Goal: Task Accomplishment & Management: Use online tool/utility

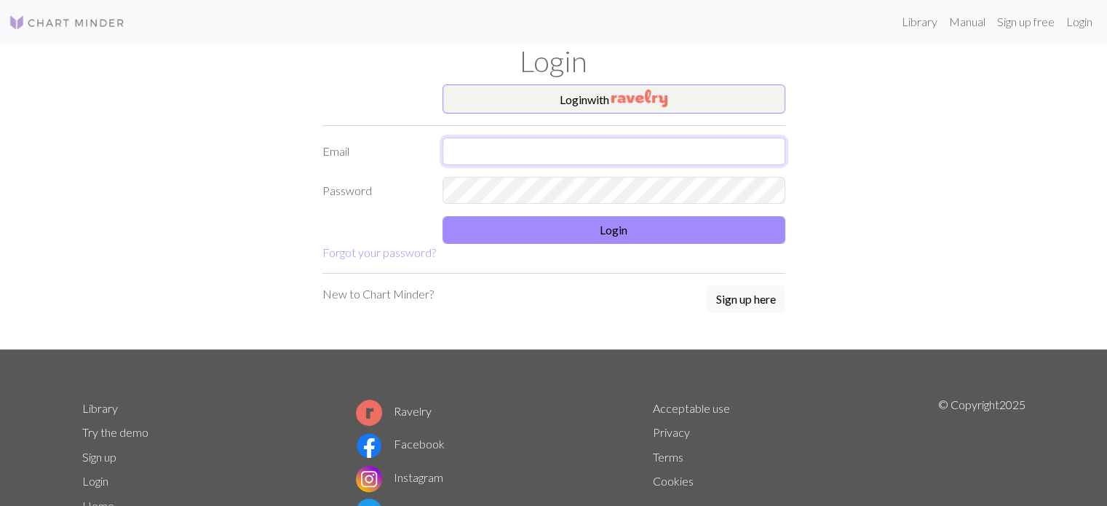
click at [565, 161] on input "text" at bounding box center [613, 152] width 343 height 28
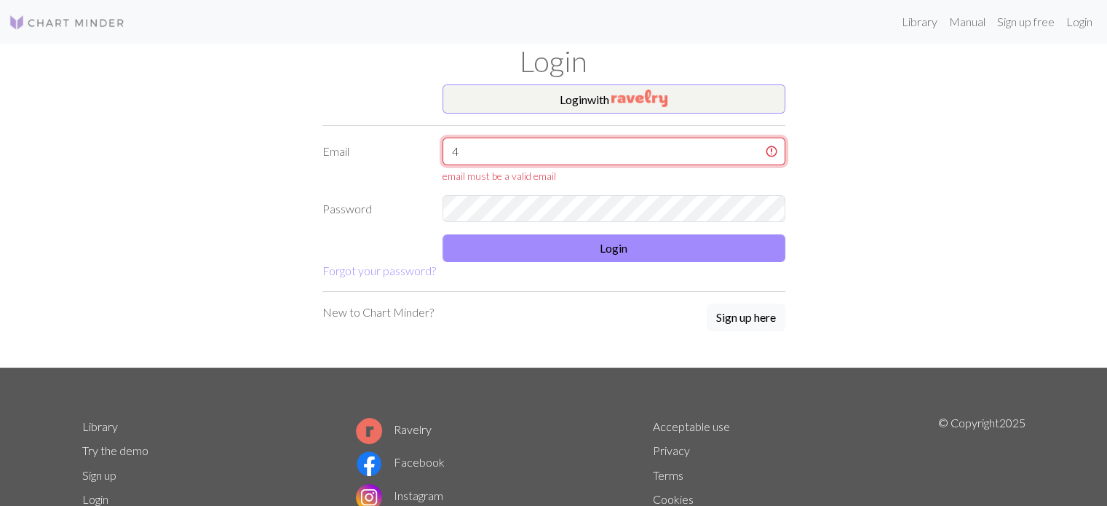
type input "[EMAIL_ADDRESS][DOMAIN_NAME]"
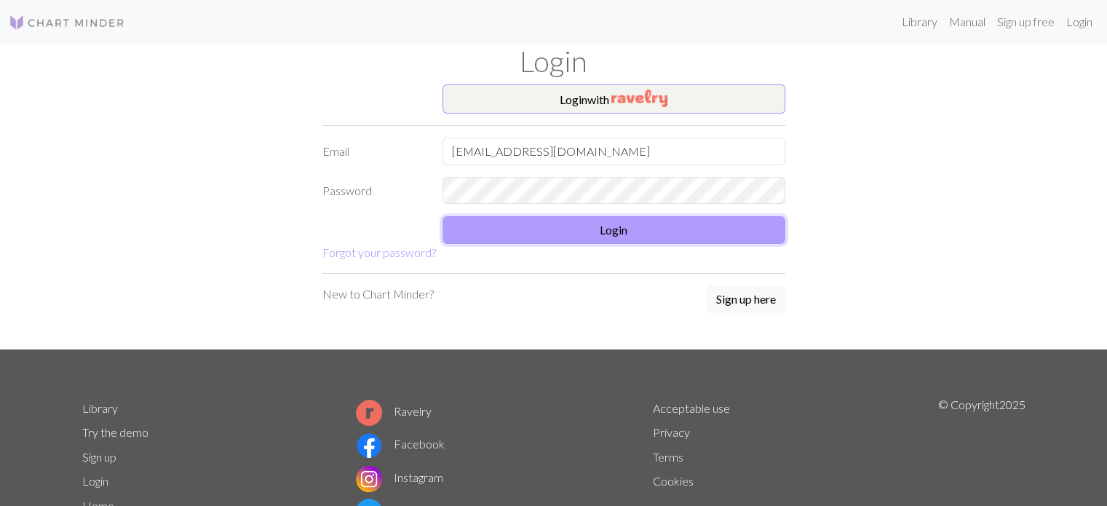
click at [559, 229] on button "Login" at bounding box center [613, 230] width 343 height 28
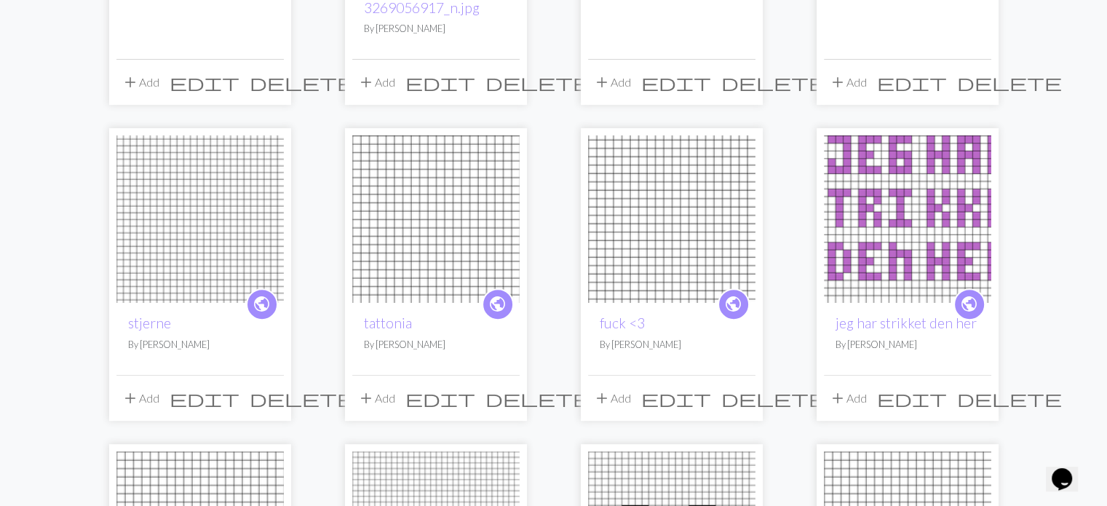
scroll to position [412, 0]
click at [912, 219] on img at bounding box center [907, 217] width 167 height 167
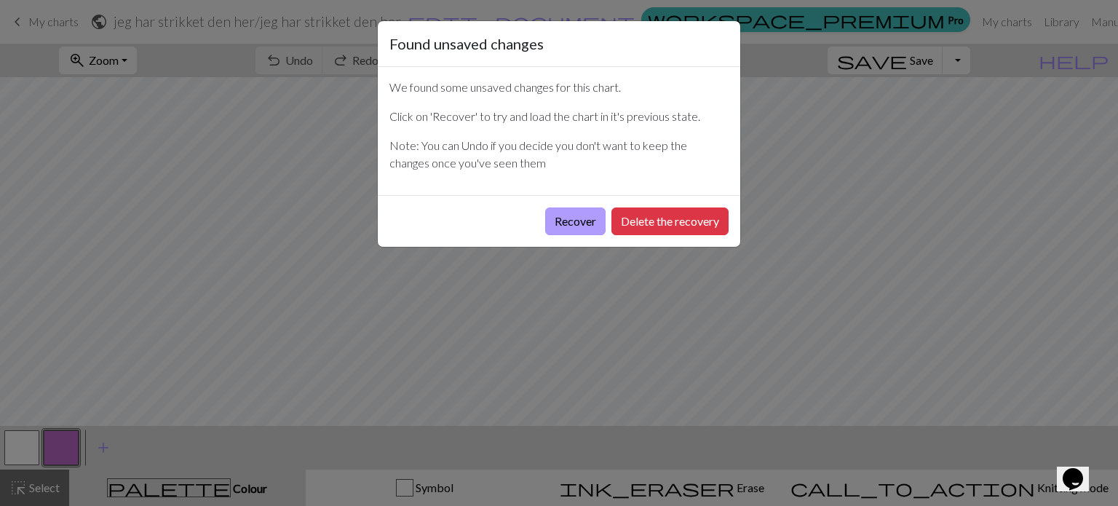
click at [579, 219] on button "Recover" at bounding box center [575, 221] width 60 height 28
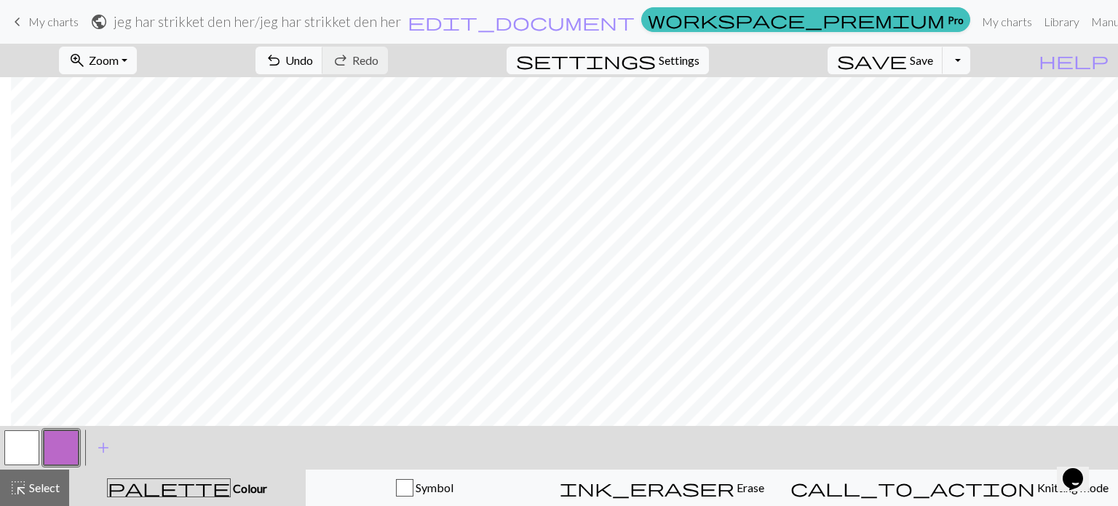
scroll to position [0, 11]
click at [38, 22] on span "My charts" at bounding box center [53, 22] width 50 height 14
click at [38, 29] on link "keyboard_arrow_left My charts" at bounding box center [44, 21] width 70 height 25
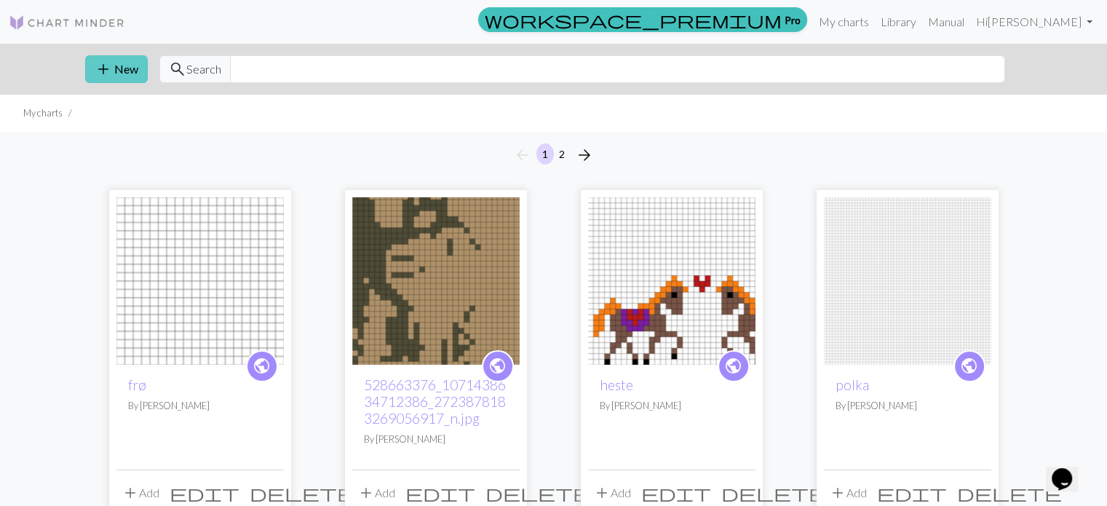
click at [115, 67] on button "add New" at bounding box center [116, 69] width 63 height 28
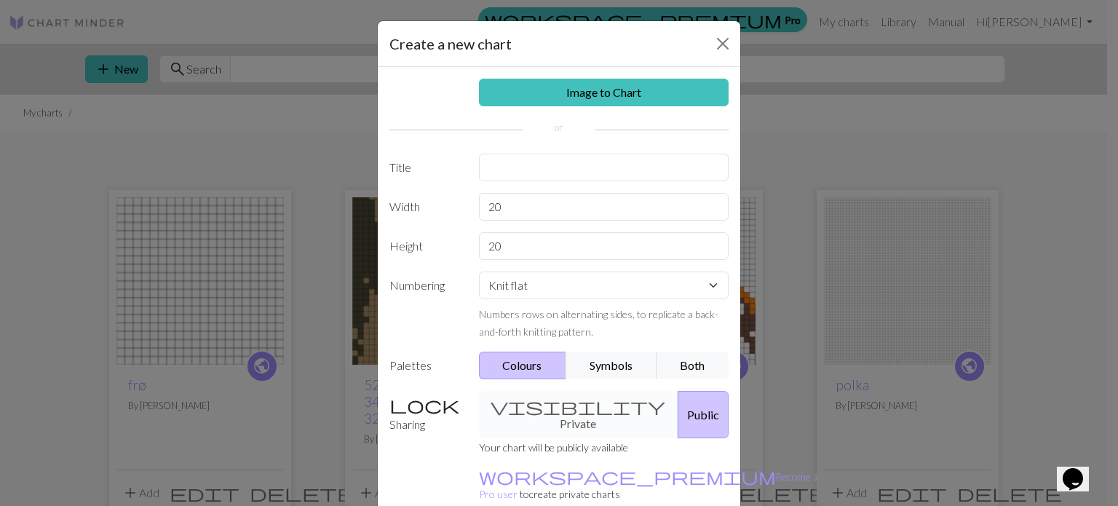
scroll to position [67, 0]
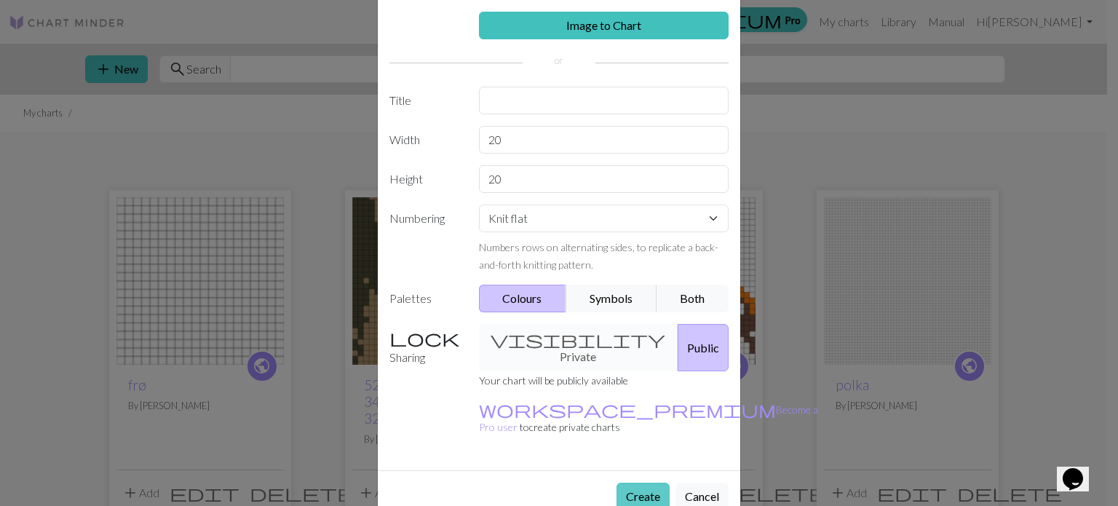
click at [632, 482] on button "Create" at bounding box center [642, 496] width 53 height 28
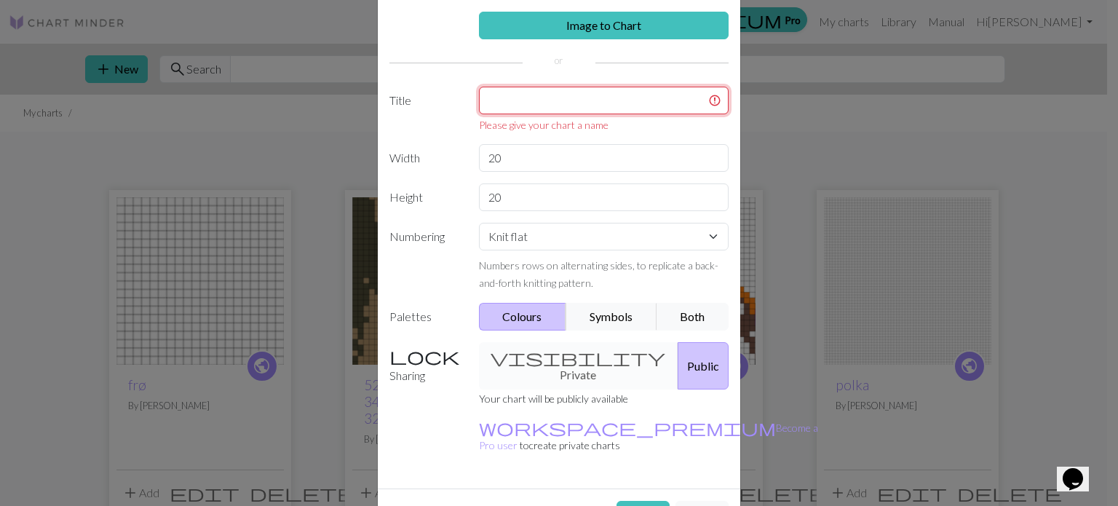
click at [545, 105] on input "text" at bounding box center [604, 101] width 250 height 28
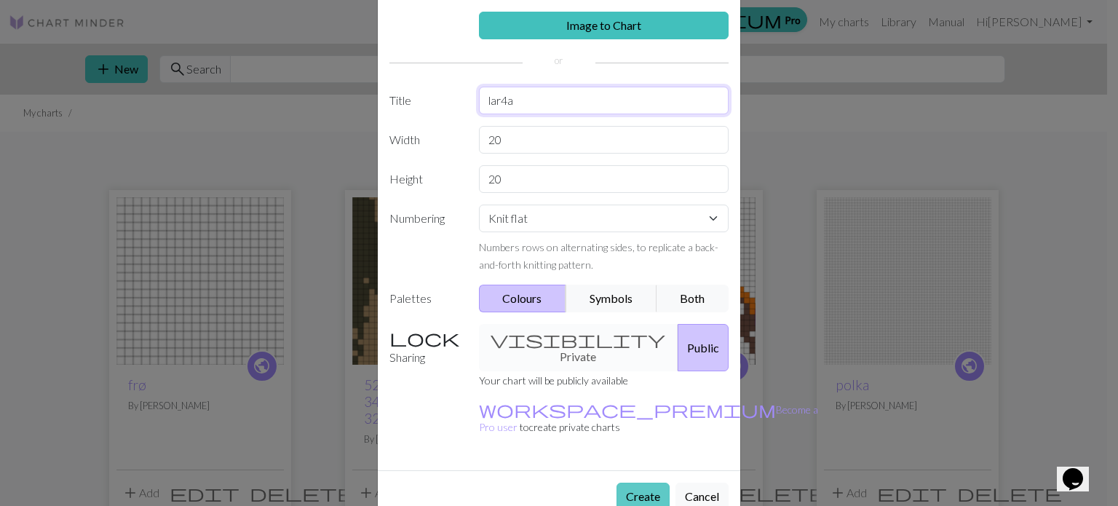
type input "lar4a"
click at [634, 482] on button "Create" at bounding box center [642, 496] width 53 height 28
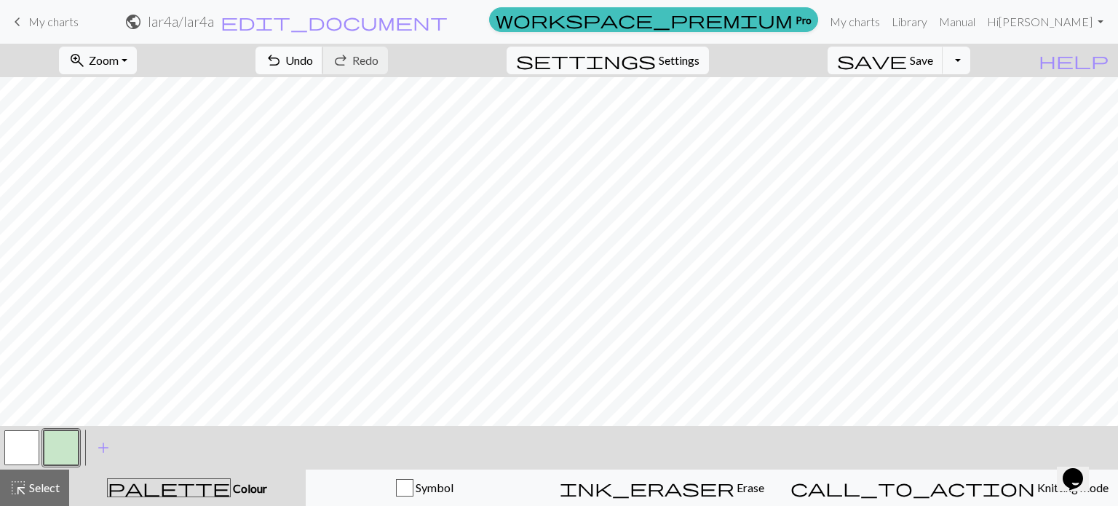
click at [282, 63] on span "undo" at bounding box center [273, 60] width 17 height 20
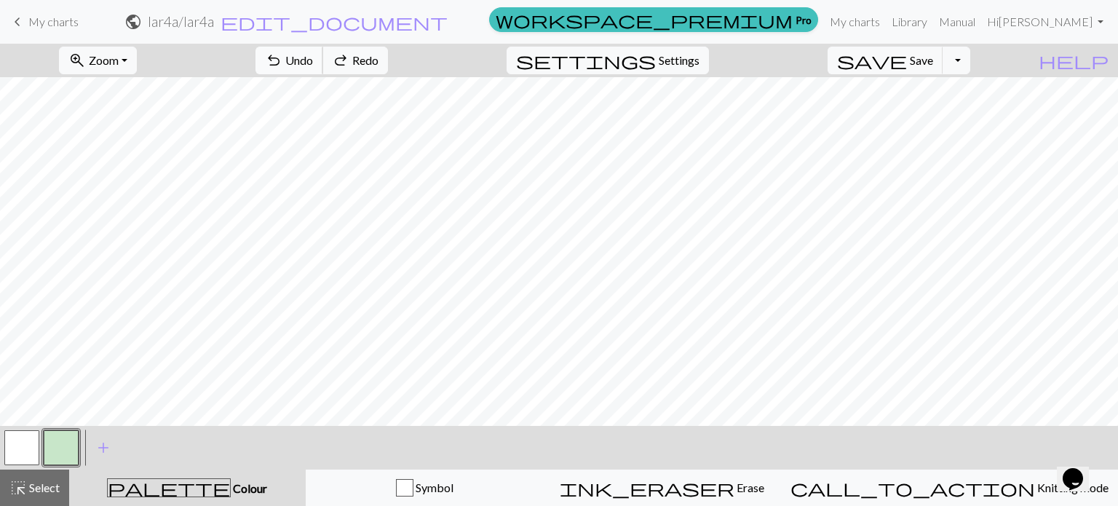
click at [282, 63] on span "undo" at bounding box center [273, 60] width 17 height 20
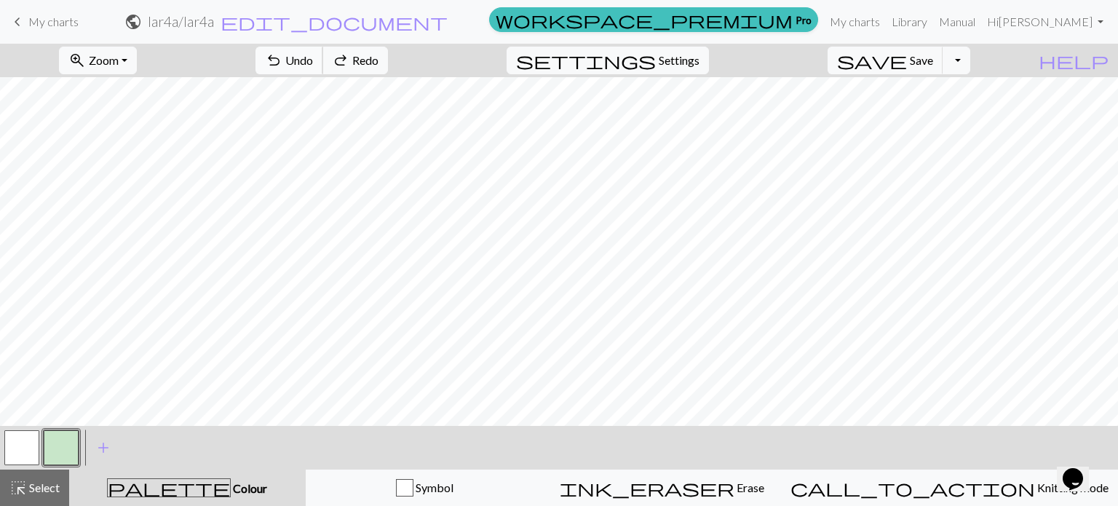
click at [282, 63] on span "undo" at bounding box center [273, 60] width 17 height 20
click at [365, 63] on div "undo Undo Undo redo Redo Redo" at bounding box center [321, 60] width 154 height 33
click at [313, 60] on span "Undo" at bounding box center [299, 60] width 28 height 14
click at [323, 51] on button "undo Undo Undo" at bounding box center [289, 61] width 68 height 28
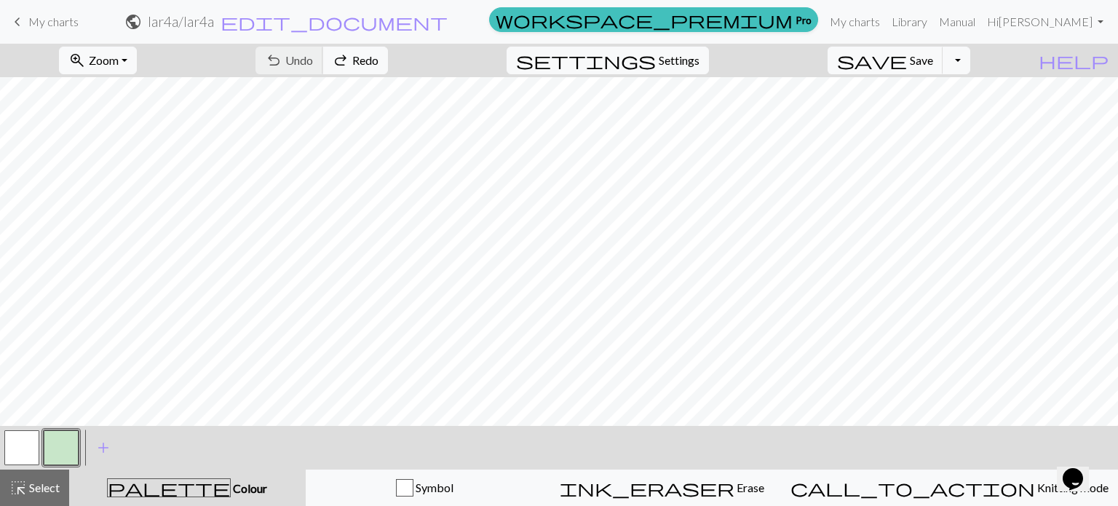
click at [388, 51] on div "undo Undo Undo redo Redo Redo" at bounding box center [321, 60] width 154 height 33
click at [313, 63] on span "Undo" at bounding box center [299, 60] width 28 height 14
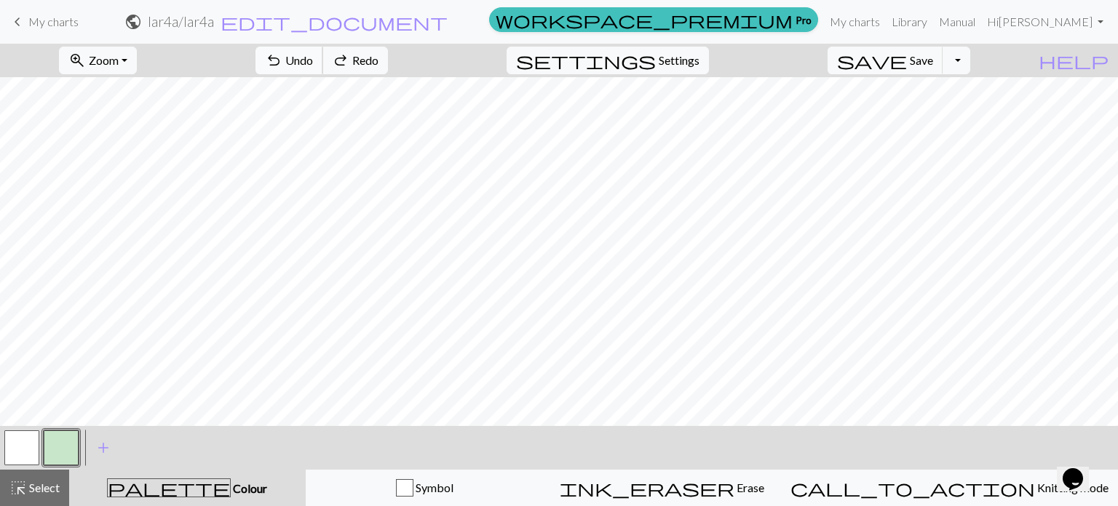
click at [313, 58] on span "Undo" at bounding box center [299, 60] width 28 height 14
click at [282, 58] on span "undo" at bounding box center [273, 60] width 17 height 20
click at [699, 60] on span "Settings" at bounding box center [678, 60] width 41 height 17
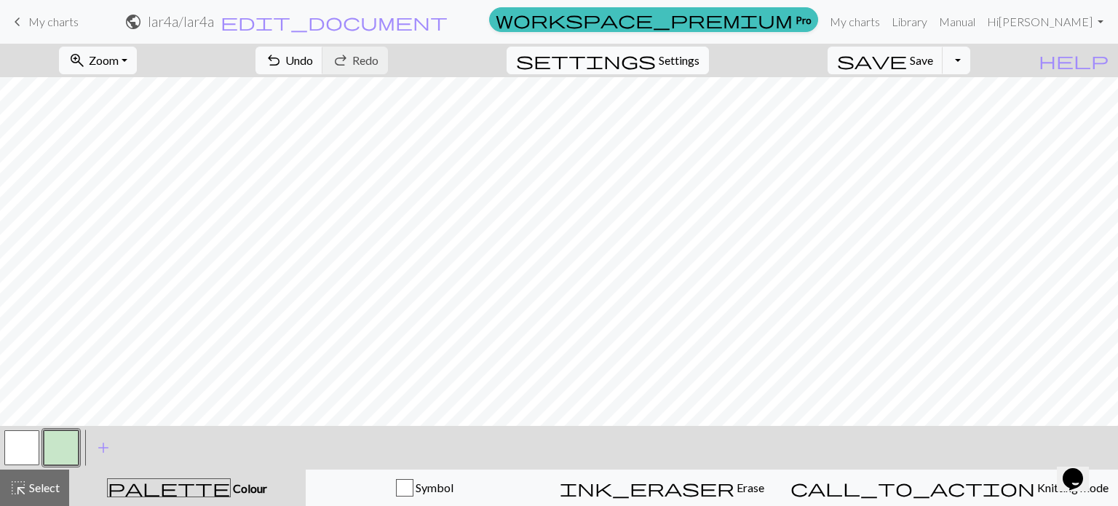
select select "aran"
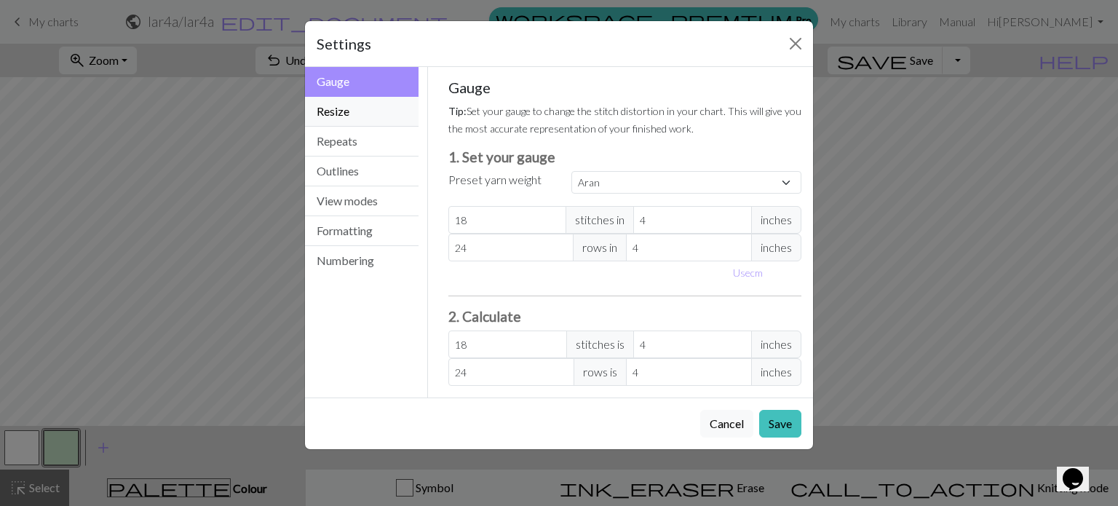
click at [361, 107] on button "Resize" at bounding box center [362, 112] width 114 height 30
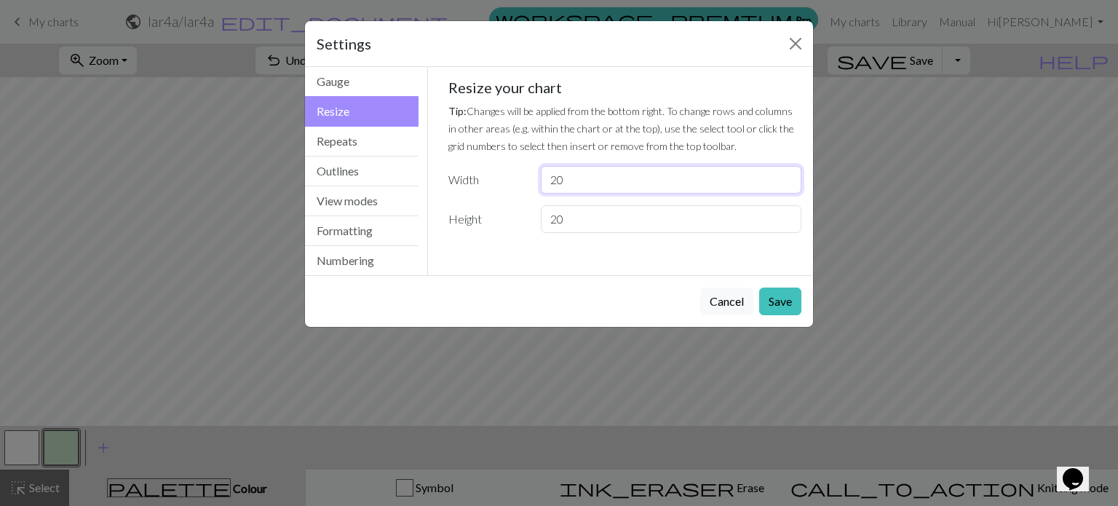
click at [583, 193] on input "20" at bounding box center [671, 180] width 260 height 28
click at [583, 192] on input "20" at bounding box center [671, 180] width 260 height 28
click at [572, 180] on input "20" at bounding box center [671, 180] width 260 height 28
type input "2"
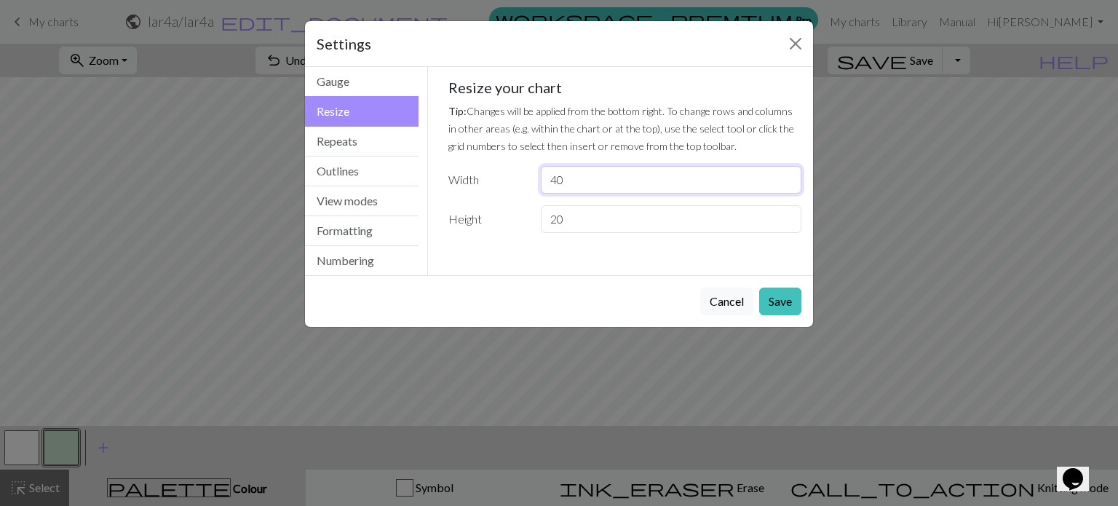
type input "40"
click at [784, 299] on button "Save" at bounding box center [780, 301] width 42 height 28
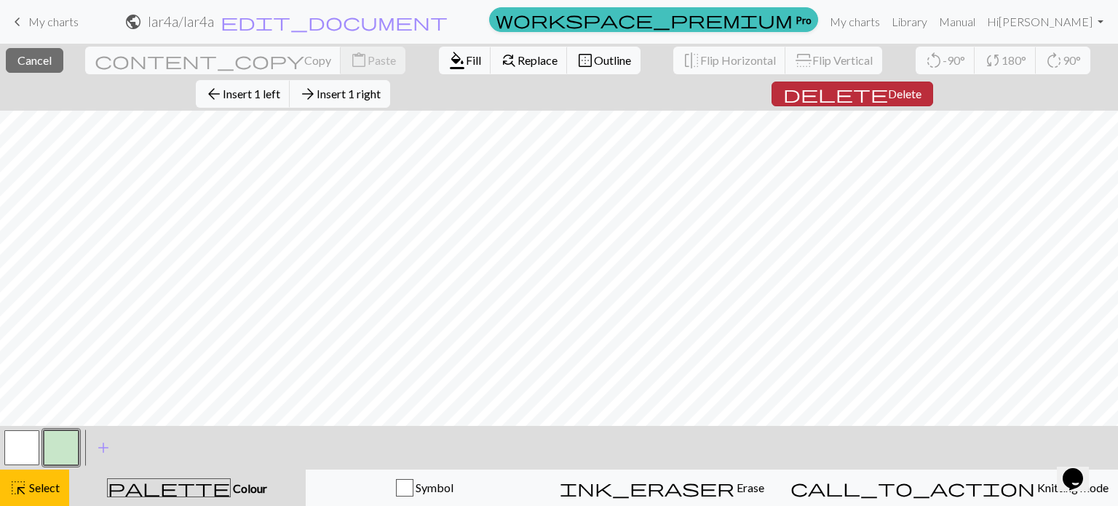
click at [771, 96] on button "delete Delete" at bounding box center [852, 93] width 162 height 25
click at [771, 90] on button "delete Delete" at bounding box center [852, 93] width 162 height 25
click at [783, 94] on span "delete" at bounding box center [835, 94] width 105 height 20
click at [888, 92] on span "Delete" at bounding box center [904, 94] width 33 height 14
click at [771, 99] on button "delete Delete" at bounding box center [852, 93] width 162 height 25
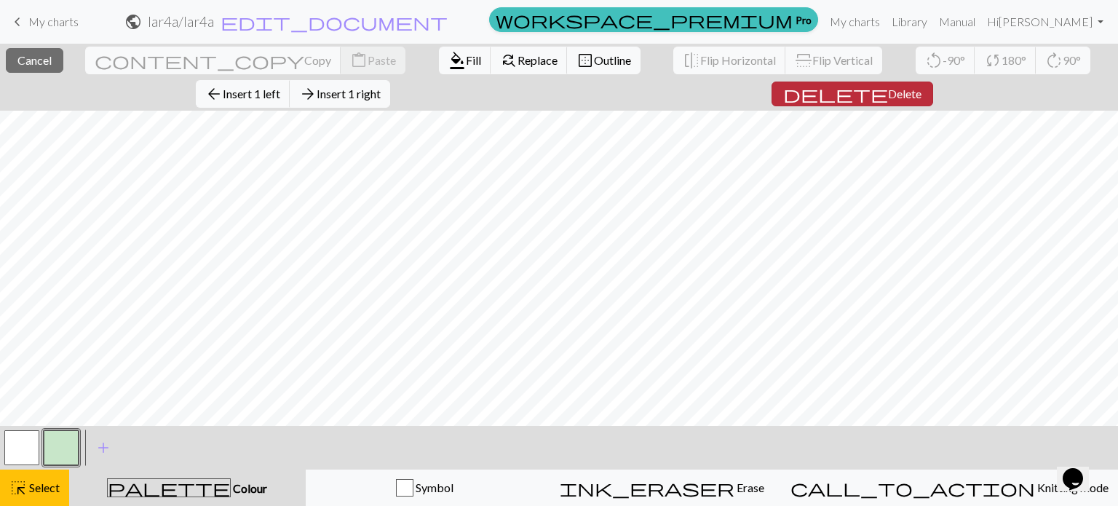
click at [888, 87] on span "Delete" at bounding box center [904, 94] width 33 height 14
click at [771, 99] on button "delete Delete" at bounding box center [852, 93] width 162 height 25
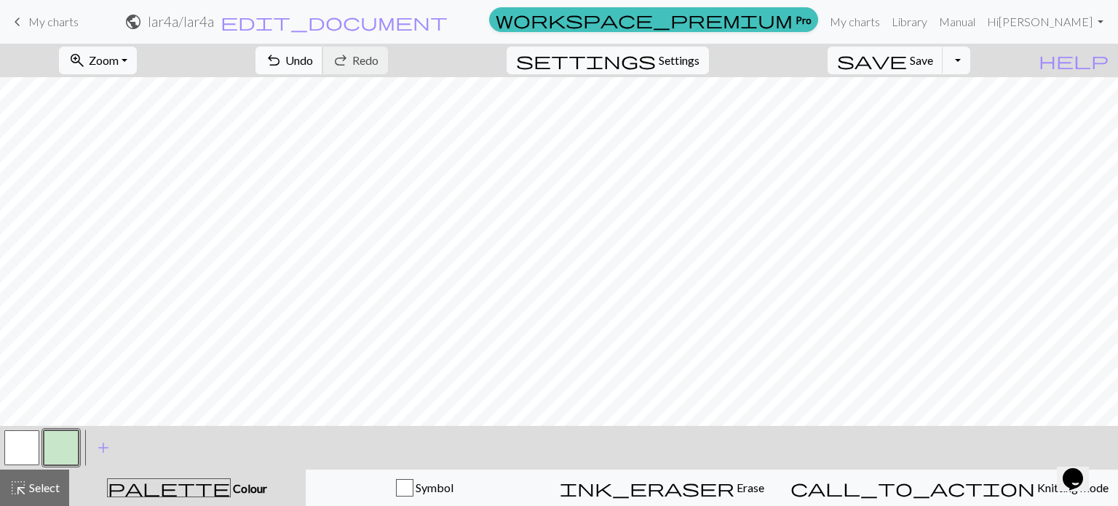
click at [313, 63] on span "Undo" at bounding box center [299, 60] width 28 height 14
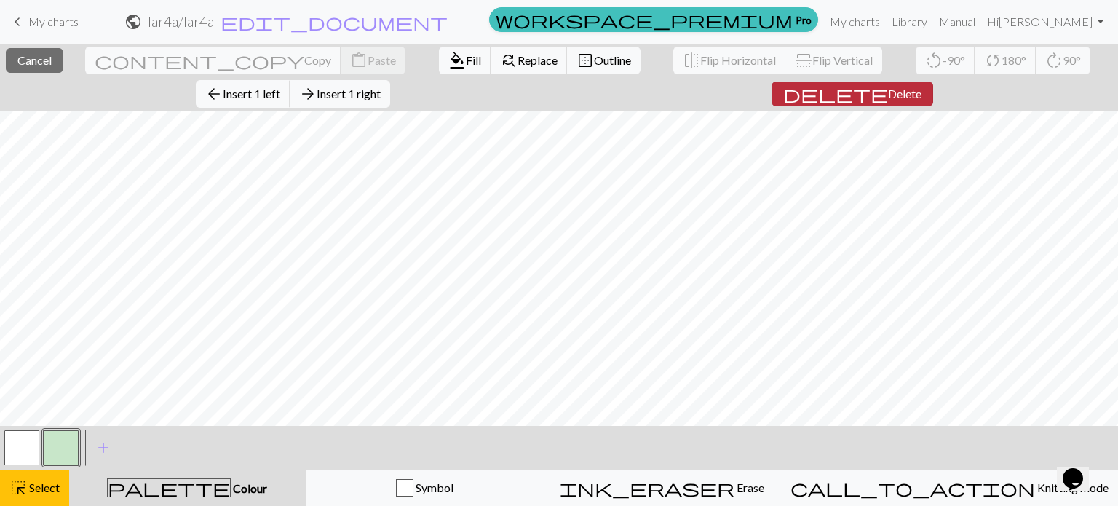
click at [783, 85] on span "delete" at bounding box center [835, 94] width 105 height 20
click at [888, 92] on span "Delete" at bounding box center [904, 94] width 33 height 14
click at [888, 87] on span "Delete" at bounding box center [904, 94] width 33 height 14
click at [888, 91] on span "Delete" at bounding box center [904, 94] width 33 height 14
click at [888, 95] on span "Delete" at bounding box center [904, 94] width 33 height 14
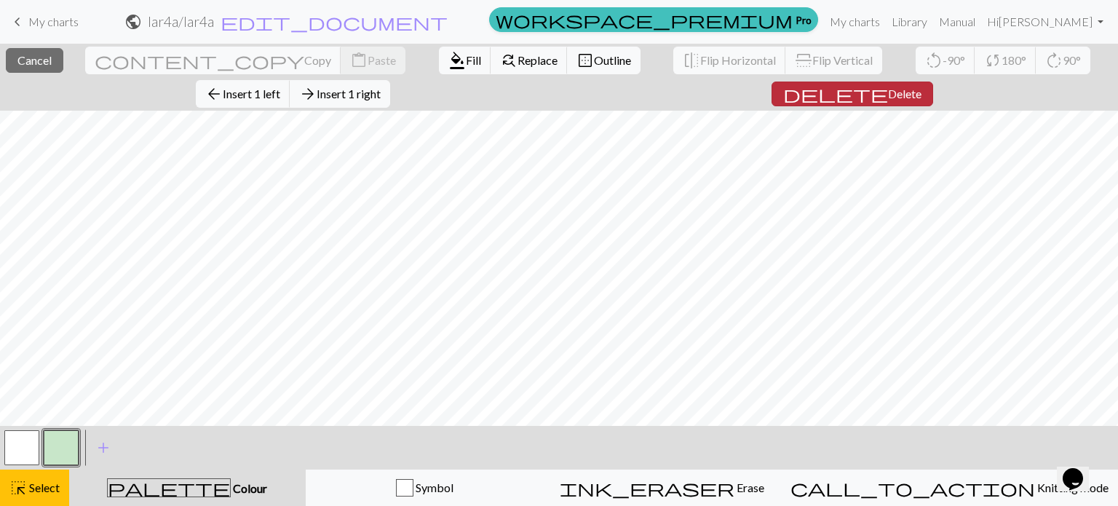
click at [888, 89] on span "Delete" at bounding box center [904, 94] width 33 height 14
click at [888, 87] on span "Delete" at bounding box center [904, 94] width 33 height 14
click at [771, 87] on button "delete Delete" at bounding box center [852, 93] width 162 height 25
click at [888, 87] on span "Delete" at bounding box center [904, 94] width 33 height 14
click at [888, 95] on span "Delete" at bounding box center [904, 94] width 33 height 14
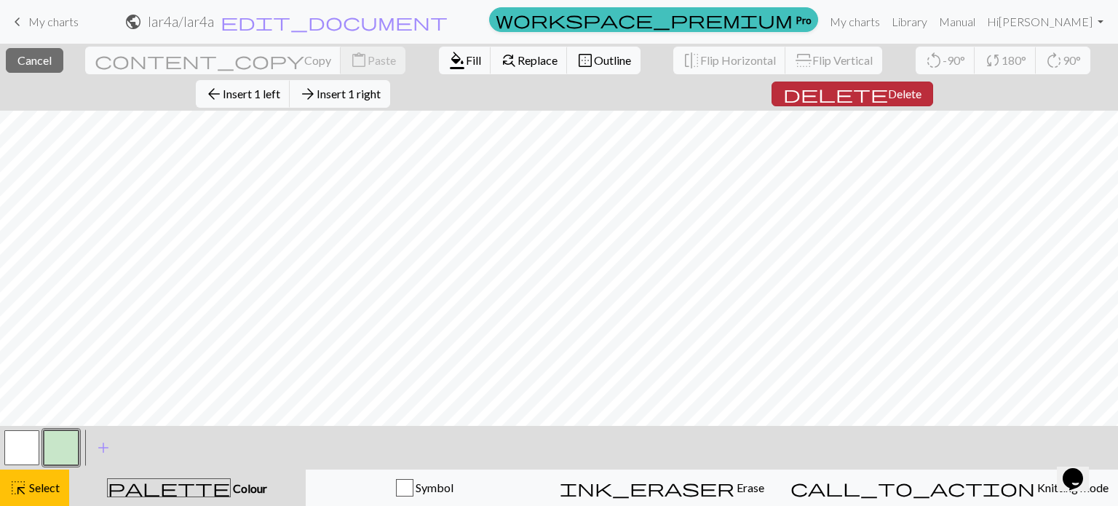
click at [771, 100] on button "delete Delete" at bounding box center [852, 93] width 162 height 25
click at [598, 85] on div "close Cancel content_copy Copy content_paste Paste format_color_fill Fill find_…" at bounding box center [559, 77] width 1118 height 67
click at [771, 85] on button "delete Delete" at bounding box center [852, 93] width 162 height 25
click at [888, 92] on span "Delete" at bounding box center [904, 94] width 33 height 14
click at [888, 89] on span "Delete" at bounding box center [904, 94] width 33 height 14
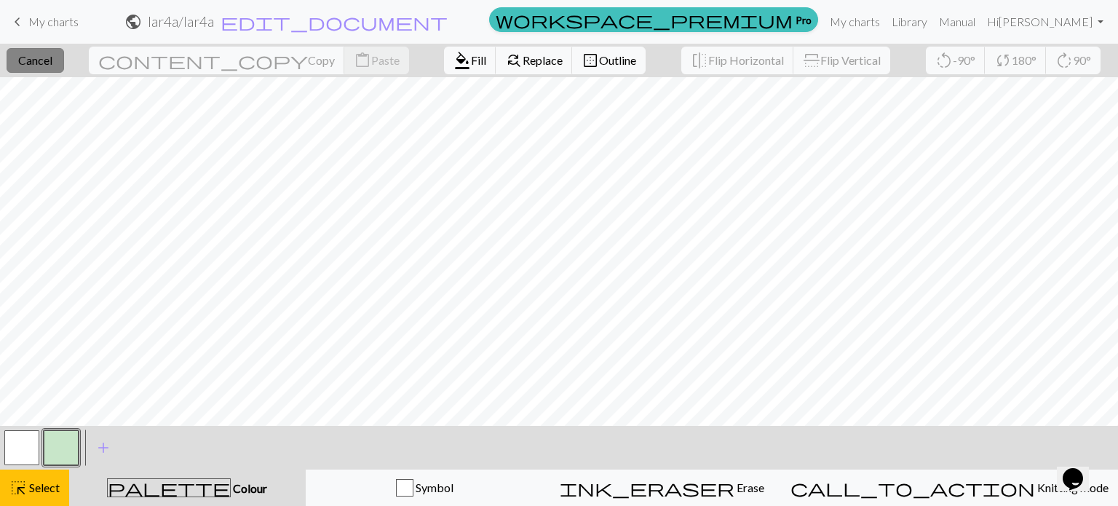
click at [64, 63] on button "close Cancel" at bounding box center [35, 60] width 57 height 25
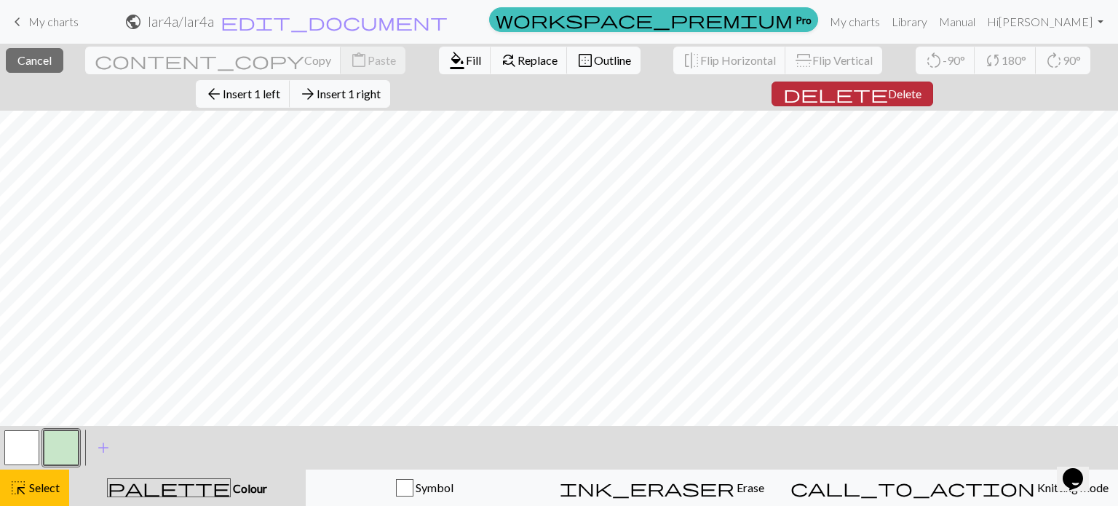
click at [888, 94] on span "Delete" at bounding box center [904, 94] width 33 height 14
click at [888, 87] on span "Delete" at bounding box center [904, 94] width 33 height 14
click at [771, 98] on button "delete Delete" at bounding box center [852, 93] width 162 height 25
click at [771, 100] on button "delete Delete" at bounding box center [852, 93] width 162 height 25
